Goal: Information Seeking & Learning: Learn about a topic

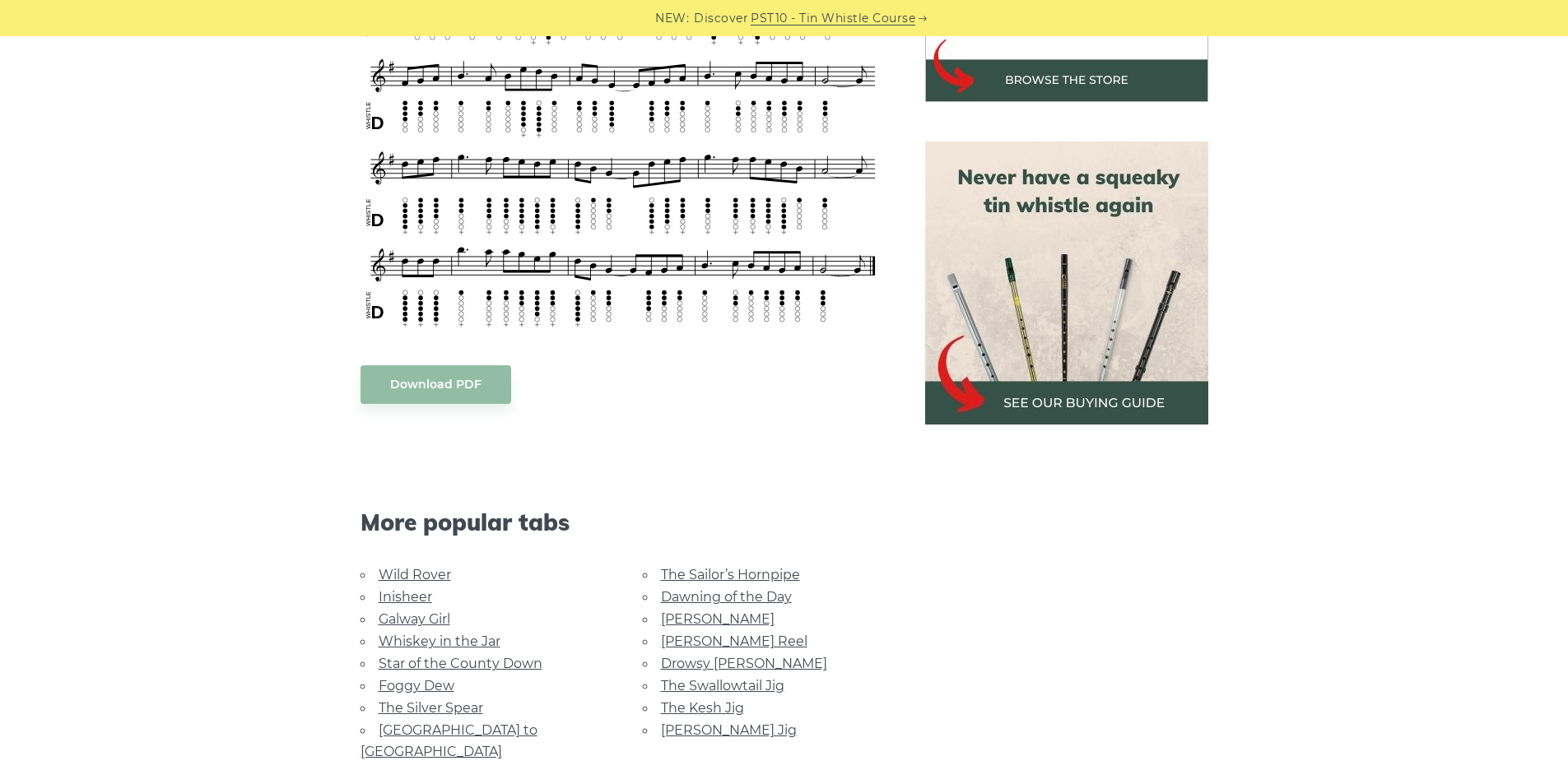
scroll to position [988, 0]
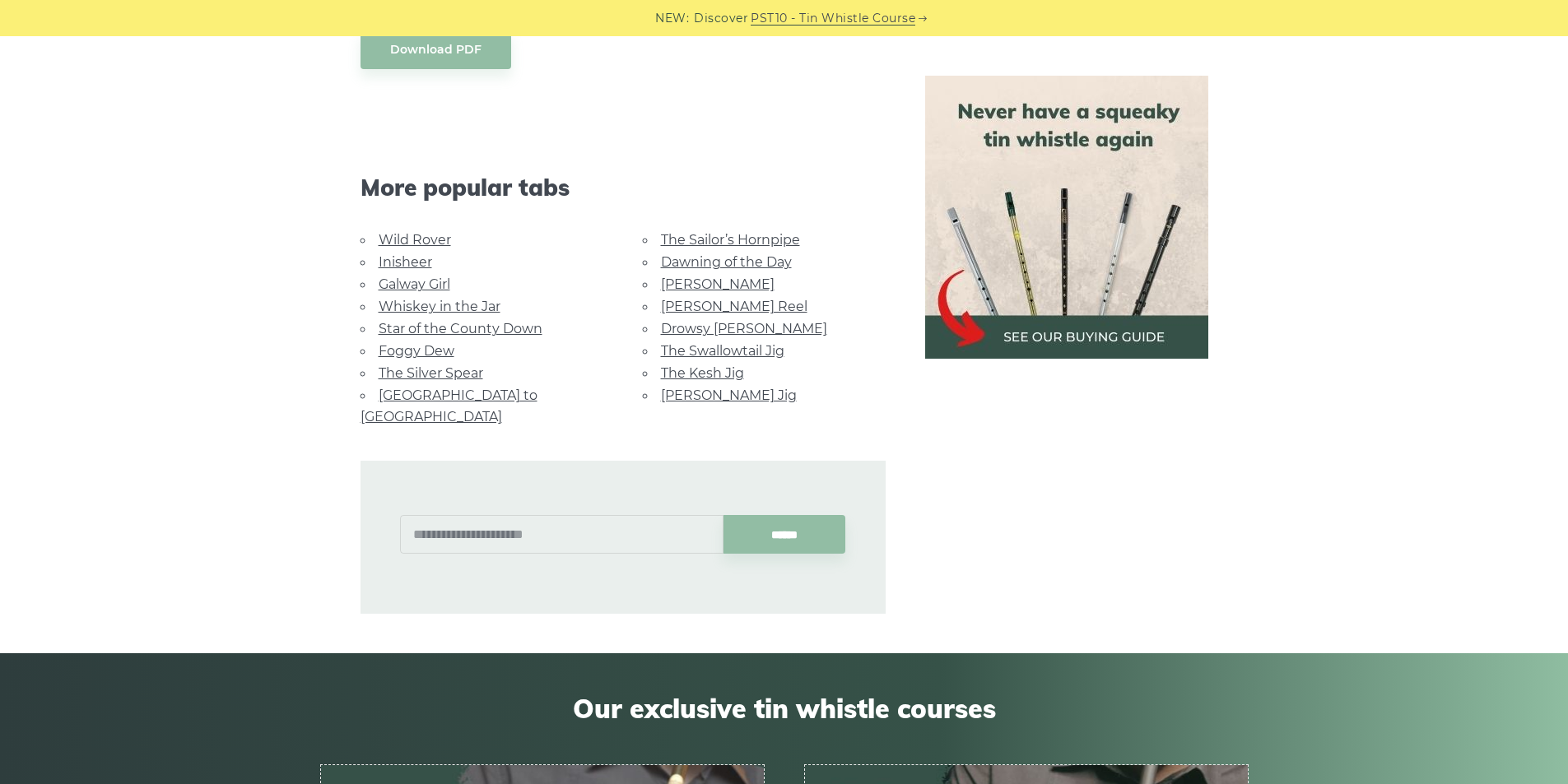
click at [493, 321] on link "Star of the County Down" at bounding box center [460, 329] width 164 height 16
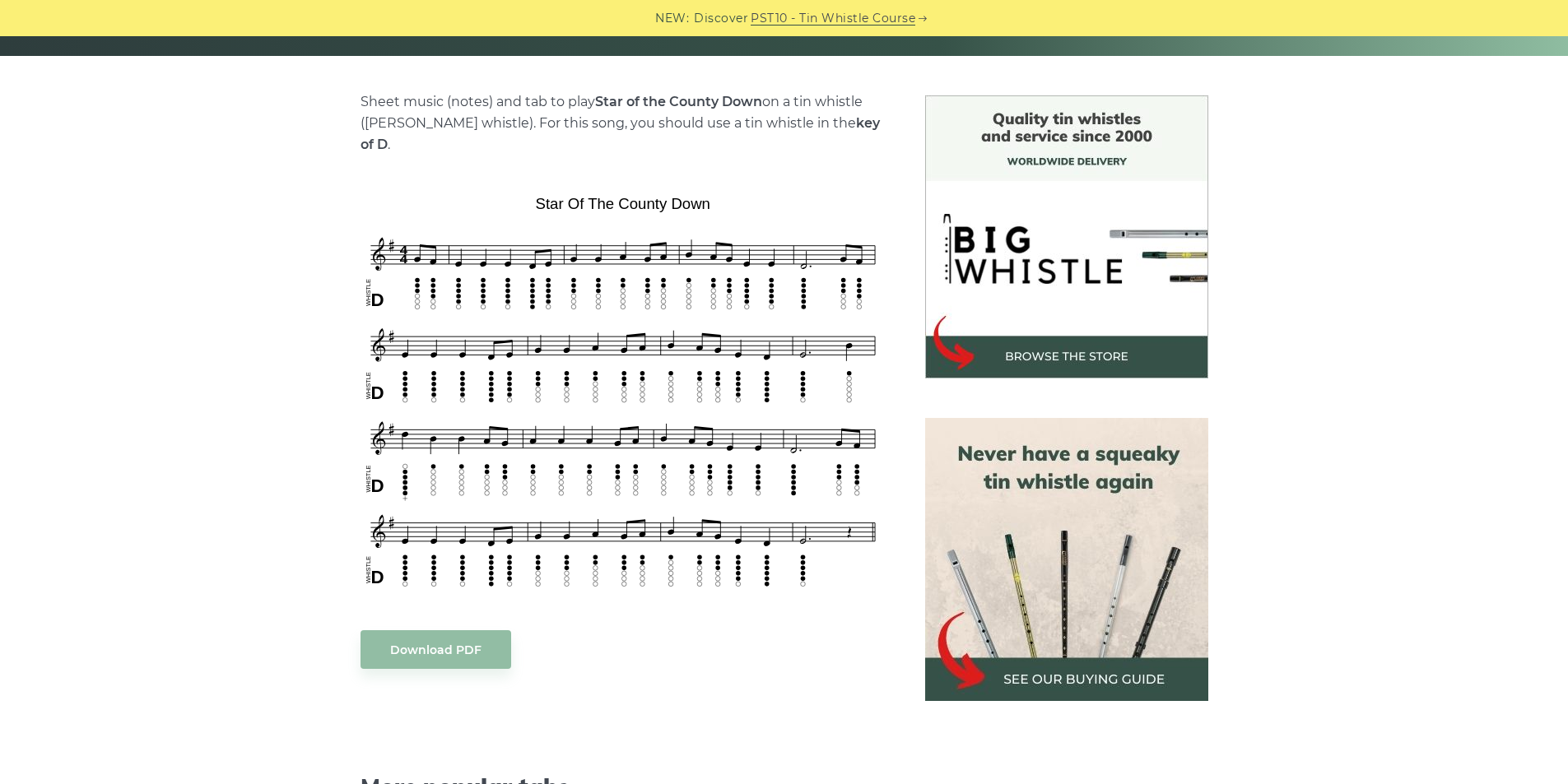
scroll to position [412, 0]
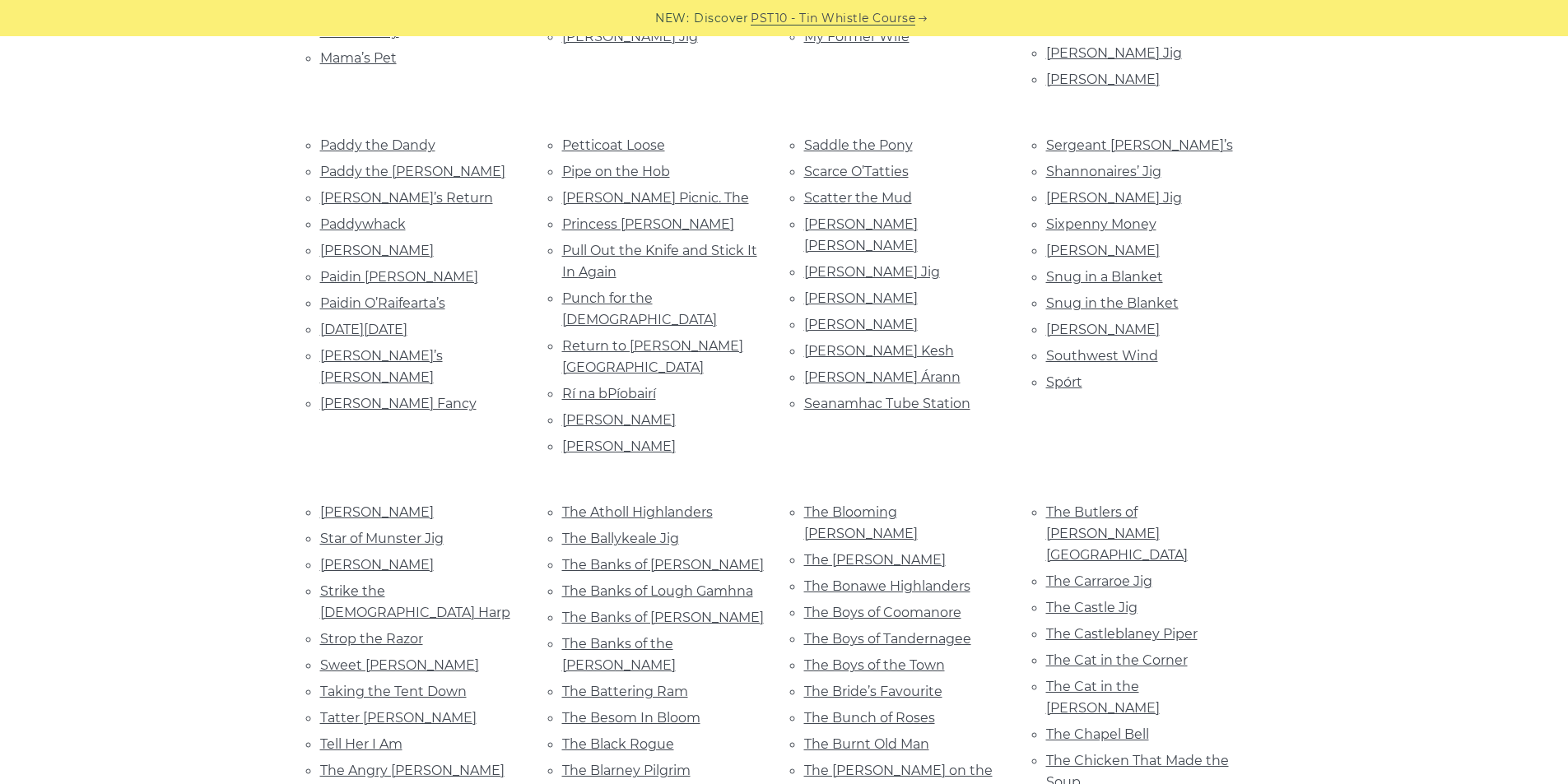
scroll to position [1728, 0]
